Goal: Task Accomplishment & Management: Use online tool/utility

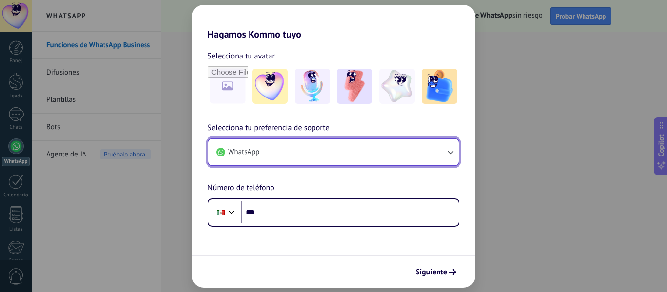
click at [447, 162] on button "WhatsApp" at bounding box center [333, 152] width 250 height 26
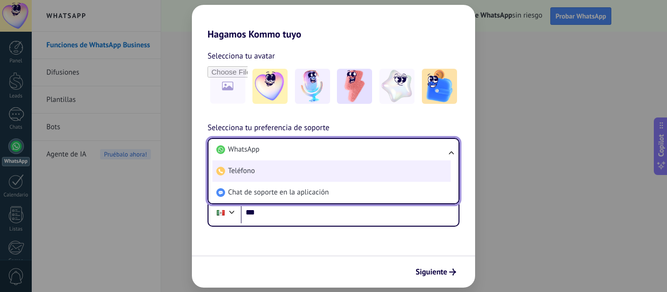
click at [252, 173] on span "Teléfono" at bounding box center [241, 171] width 27 height 10
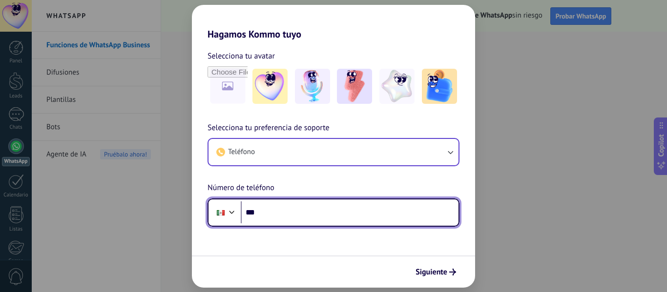
click at [298, 220] on input "***" at bounding box center [350, 213] width 218 height 22
type input "**********"
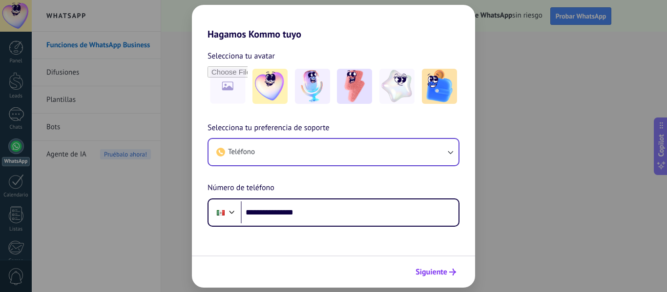
click at [446, 275] on span "Siguiente" at bounding box center [431, 272] width 32 height 7
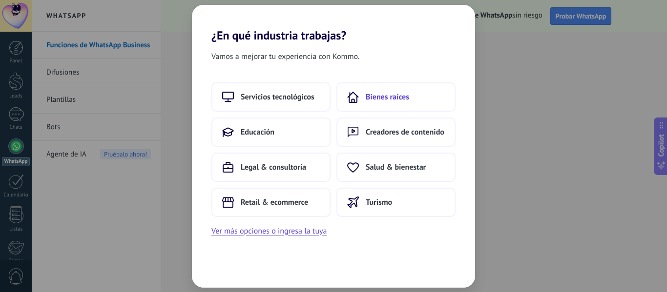
click at [387, 95] on span "Bienes raíces" at bounding box center [386, 97] width 43 height 10
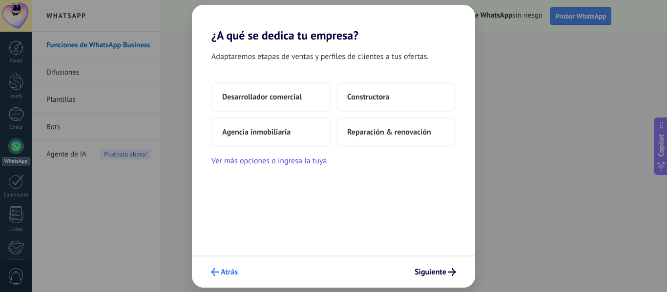
click at [226, 272] on span "Atrás" at bounding box center [229, 272] width 17 height 7
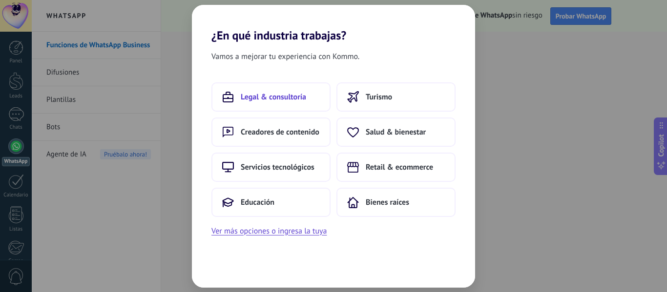
click at [298, 97] on span "Legal & consultoría" at bounding box center [273, 97] width 65 height 10
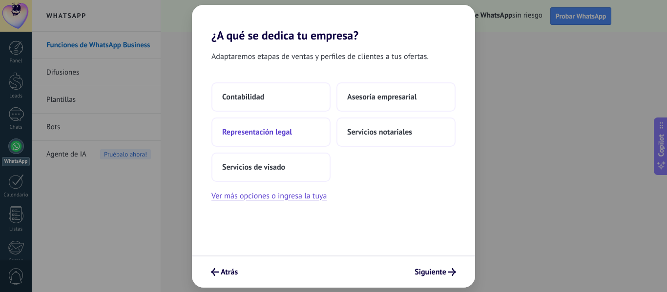
click at [317, 128] on button "Representación legal" at bounding box center [270, 132] width 119 height 29
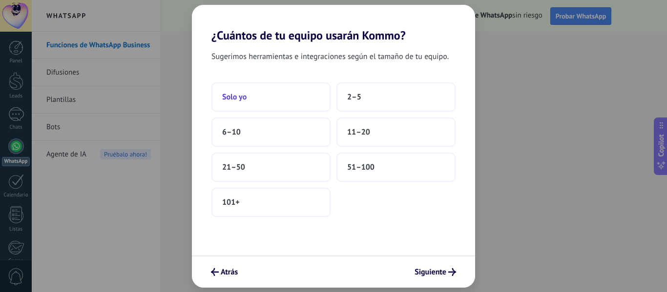
click at [273, 104] on button "Solo yo" at bounding box center [270, 96] width 119 height 29
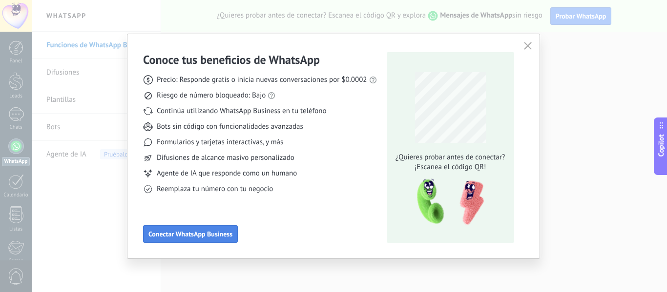
click at [212, 238] on span "Conectar WhatsApp Business" at bounding box center [190, 234] width 84 height 7
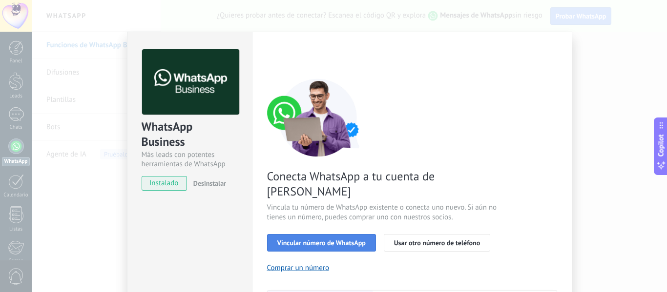
click at [329, 240] on span "Vincular número de WhatsApp" at bounding box center [321, 243] width 88 height 7
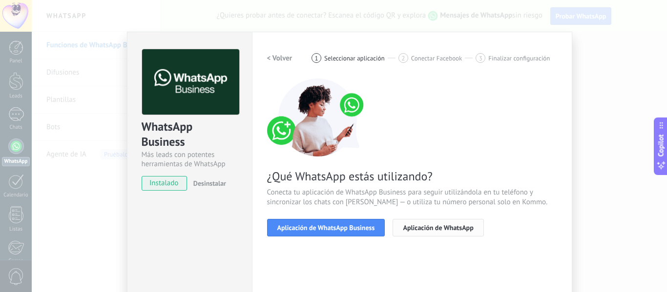
click at [433, 226] on span "Aplicación de WhatsApp" at bounding box center [438, 227] width 70 height 7
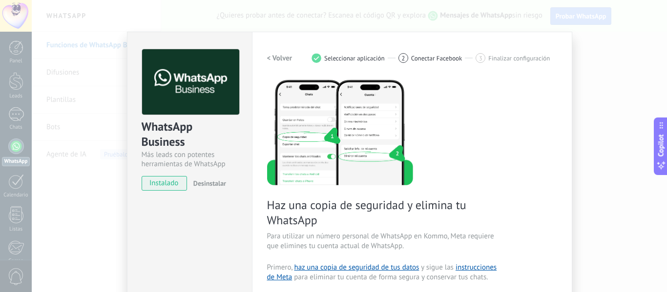
click at [521, 224] on div "Haz una copia de seguridad y elimina tu WhatsApp Para utilizar un número person…" at bounding box center [412, 269] width 290 height 380
click at [617, 123] on div "WhatsApp Business Más leads con potentes herramientas de WhatsApp instalado Des…" at bounding box center [349, 146] width 635 height 292
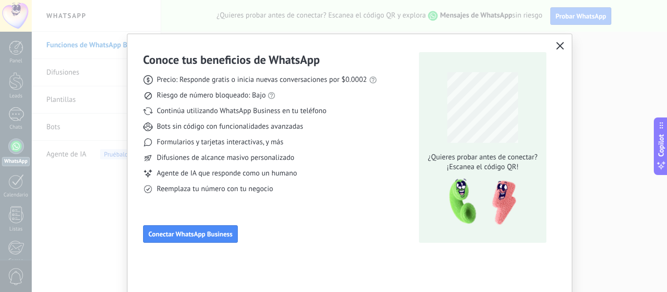
click at [562, 50] on button "button" at bounding box center [559, 47] width 13 height 14
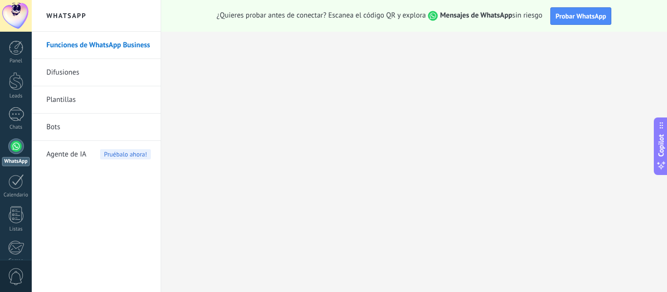
scroll to position [114, 0]
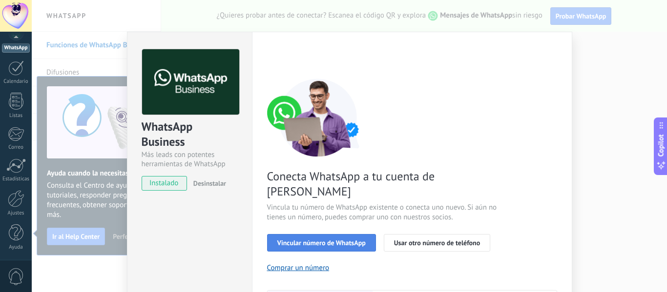
click at [323, 240] on span "Vincular número de WhatsApp" at bounding box center [321, 243] width 88 height 7
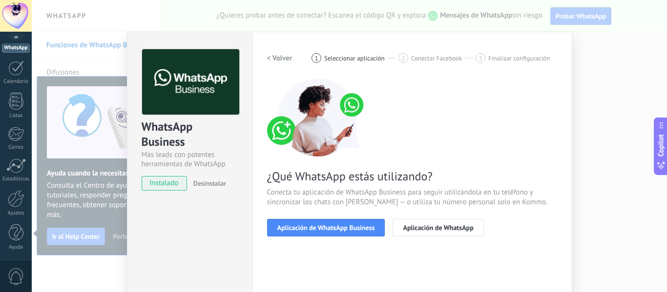
click at [591, 111] on div "WhatsApp Business Más leads con potentes herramientas de WhatsApp instalado Des…" at bounding box center [349, 146] width 635 height 292
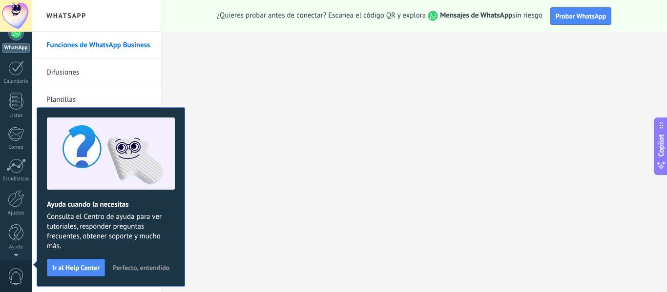
scroll to position [0, 0]
click at [59, 71] on link "Difusiones" at bounding box center [98, 72] width 104 height 27
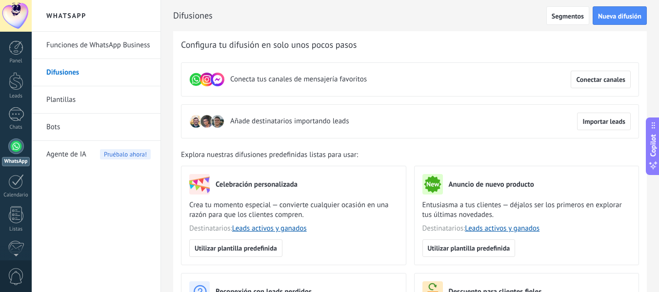
click at [18, 148] on div at bounding box center [16, 147] width 16 height 16
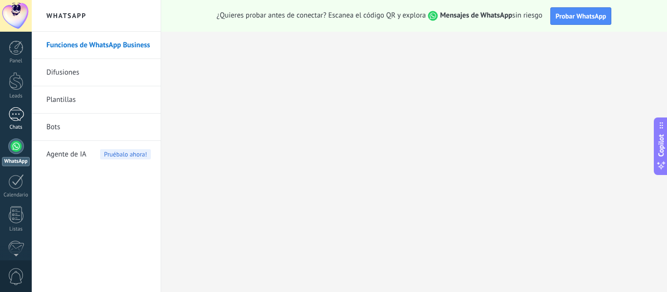
click at [19, 121] on link "Chats" at bounding box center [16, 118] width 32 height 23
